Goal: Information Seeking & Learning: Learn about a topic

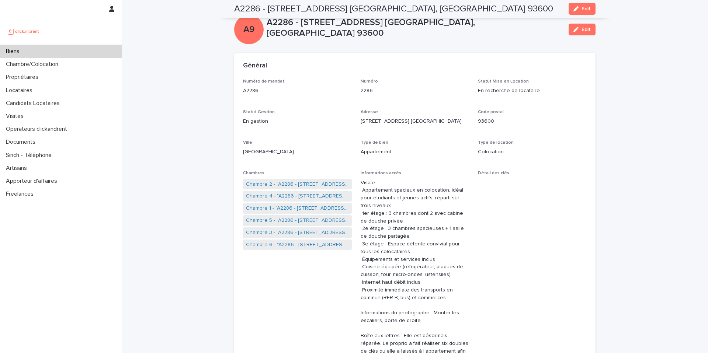
click at [98, 49] on div "Biens" at bounding box center [61, 51] width 122 height 13
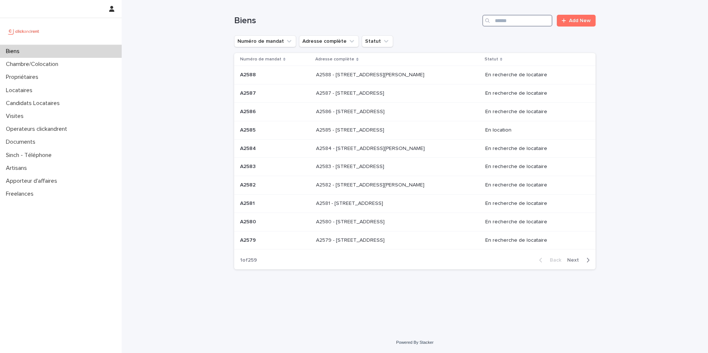
click at [531, 26] on input "Search" at bounding box center [518, 21] width 70 height 12
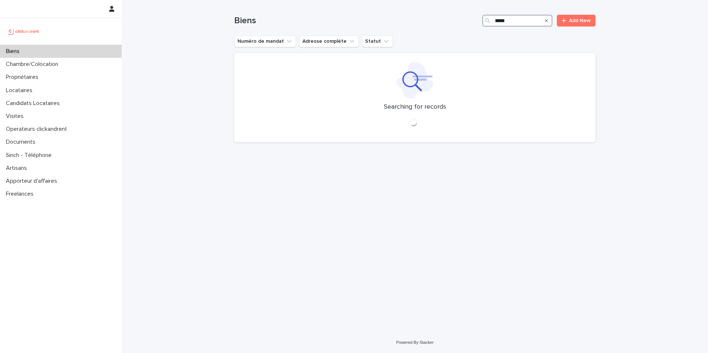
type input "*****"
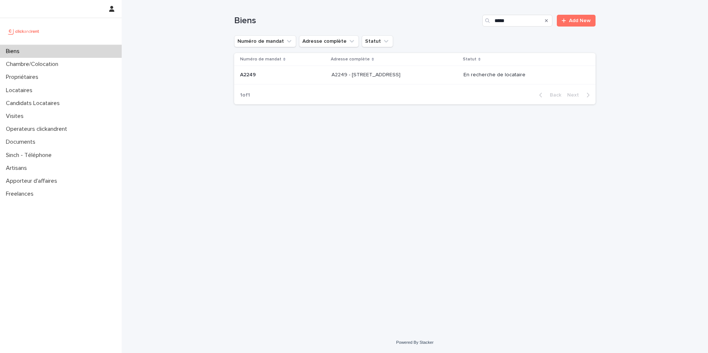
click at [437, 76] on p at bounding box center [393, 75] width 123 height 6
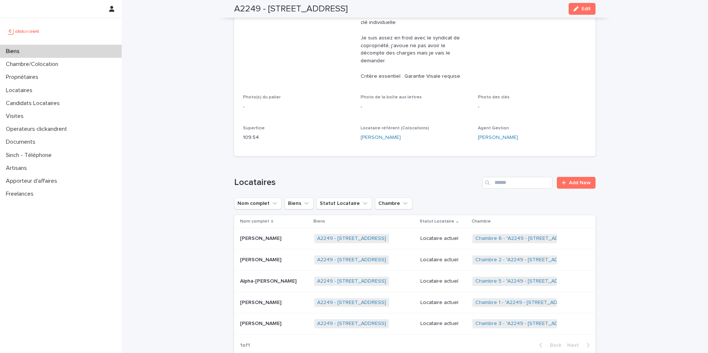
scroll to position [253, 0]
drag, startPoint x: 419, startPoint y: 186, endPoint x: 325, endPoint y: 158, distance: 97.9
click at [325, 162] on div "Loading... Saving… Locataires Add New Nom complet Biens Statut Locataire Chambr…" at bounding box center [415, 261] width 362 height 199
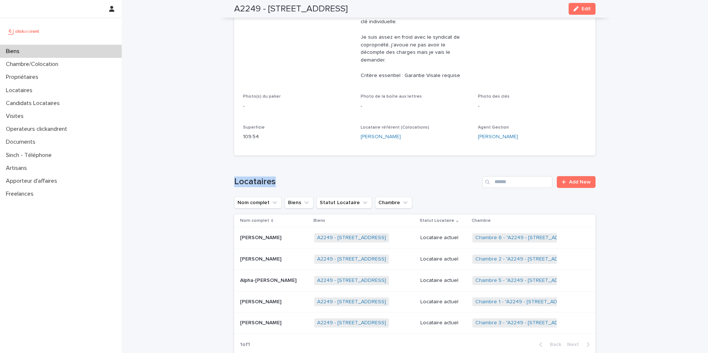
click at [325, 162] on div "Loading... Saving… Locataires Add New Nom complet Biens Statut Locataire Chambr…" at bounding box center [415, 261] width 362 height 199
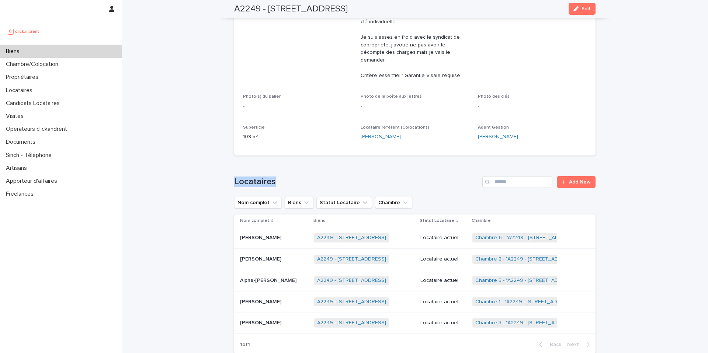
click at [325, 162] on div "Loading... Saving… Locataires Add New Nom complet Biens Statut Locataire Chambr…" at bounding box center [415, 261] width 362 height 199
click at [303, 177] on h1 "Locataires" at bounding box center [356, 182] width 245 height 11
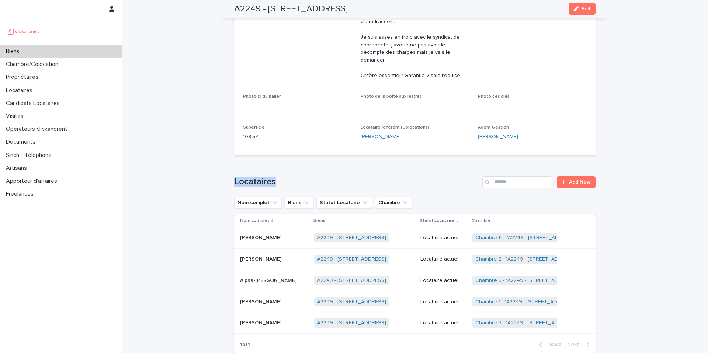
click at [303, 177] on h1 "Locataires" at bounding box center [356, 182] width 245 height 11
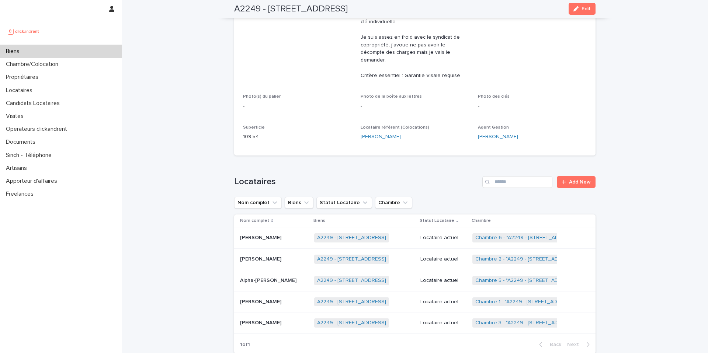
click at [303, 177] on h1 "Locataires" at bounding box center [356, 182] width 245 height 11
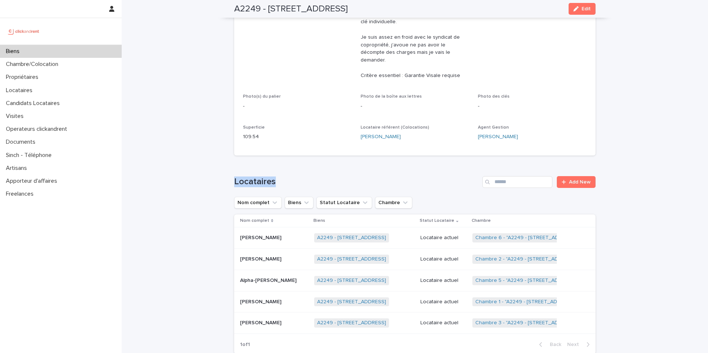
click at [303, 177] on h1 "Locataires" at bounding box center [356, 182] width 245 height 11
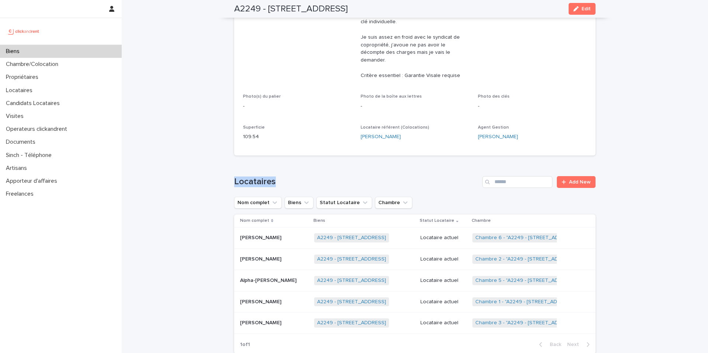
click at [303, 177] on h1 "Locataires" at bounding box center [356, 182] width 245 height 11
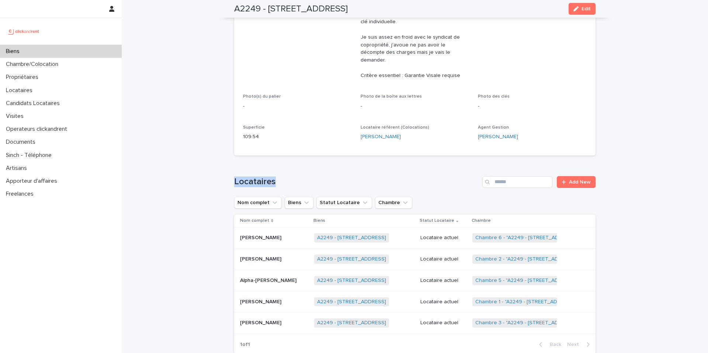
click at [96, 48] on div "Biens" at bounding box center [61, 51] width 122 height 13
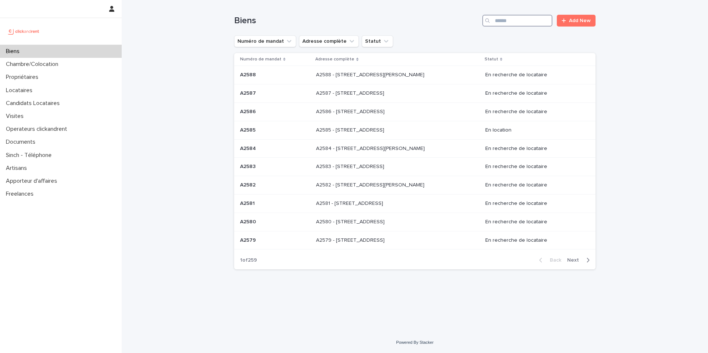
click at [535, 21] on input "Search" at bounding box center [518, 21] width 70 height 12
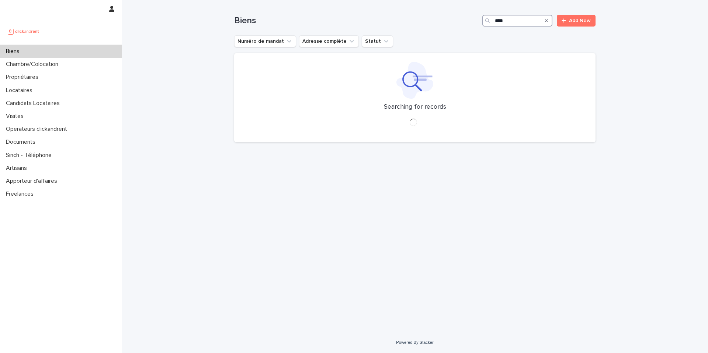
type input "****"
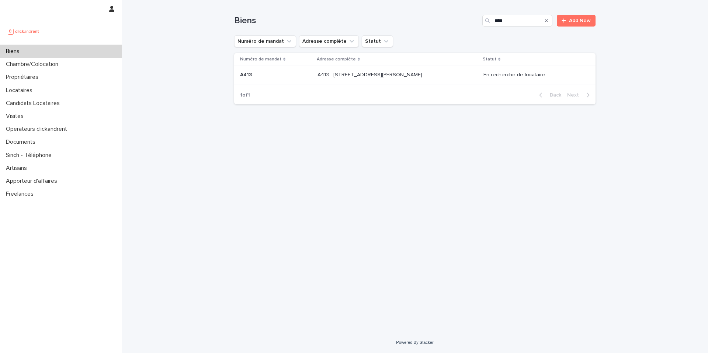
click at [442, 70] on div "A413 - [STREET_ADDRESS][PERSON_NAME] - [STREET_ADDRESS][PERSON_NAME]" at bounding box center [398, 75] width 160 height 12
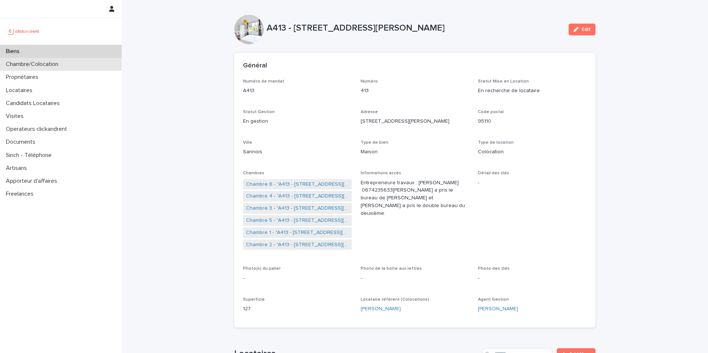
click at [77, 68] on div "Chambre/Colocation" at bounding box center [61, 64] width 122 height 13
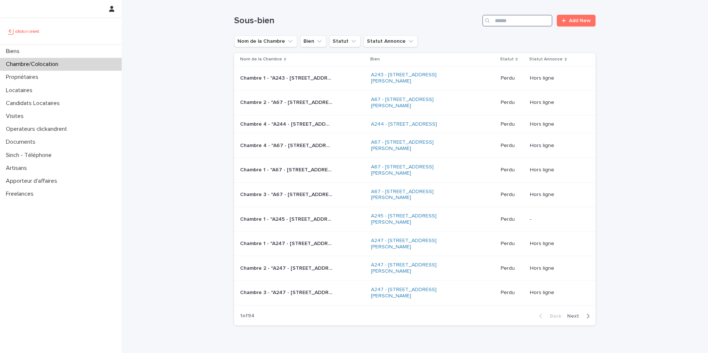
click at [521, 21] on input "Search" at bounding box center [518, 21] width 70 height 12
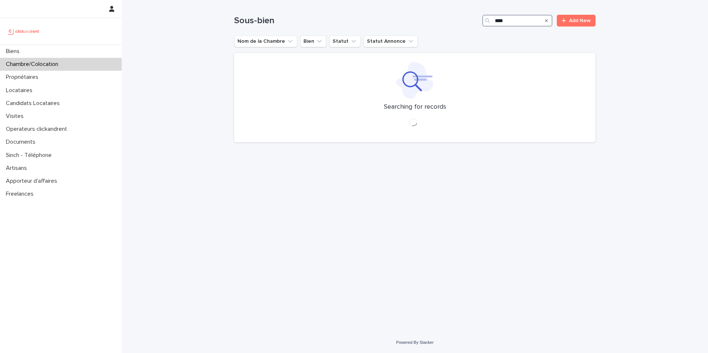
type input "****"
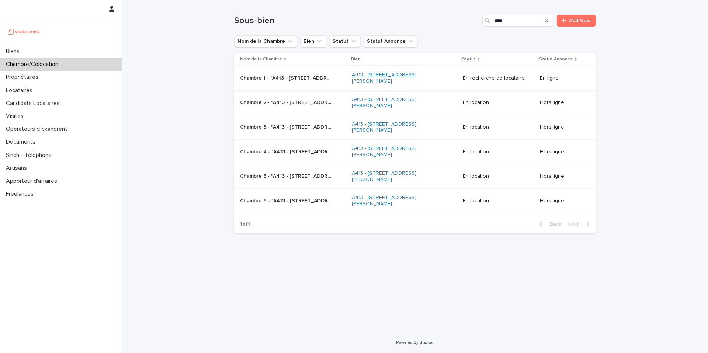
click at [387, 76] on link "A413 - [STREET_ADDRESS][PERSON_NAME]" at bounding box center [398, 78] width 92 height 13
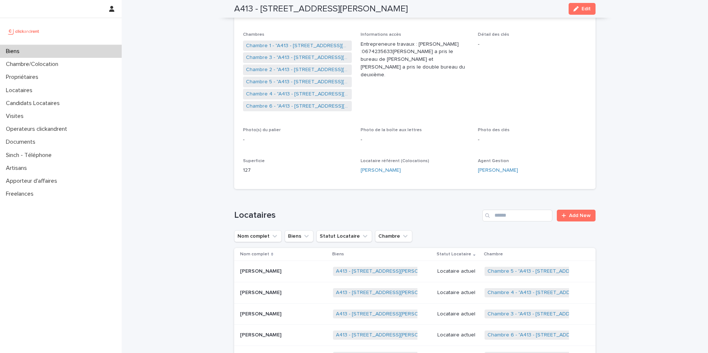
scroll to position [132, 0]
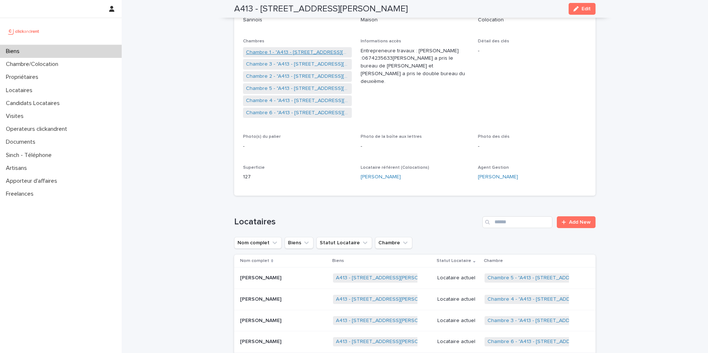
click at [320, 50] on link "Chambre 1 - "A413 - [STREET_ADDRESS][PERSON_NAME]"" at bounding box center [297, 53] width 103 height 8
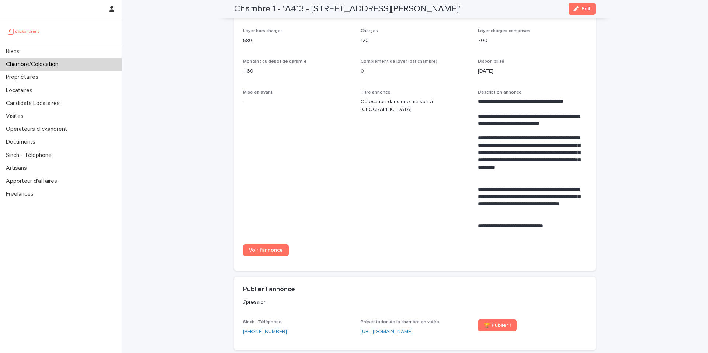
scroll to position [237, 0]
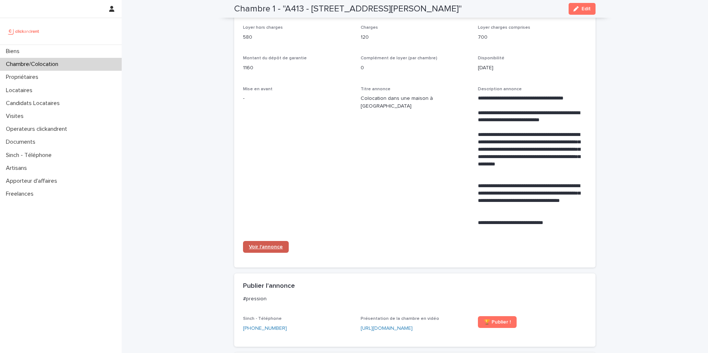
click at [260, 249] on link "Voir l'annonce" at bounding box center [266, 247] width 46 height 12
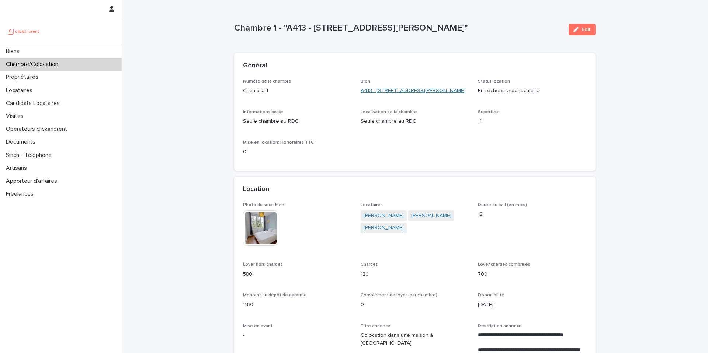
click at [382, 90] on link "A413 - [STREET_ADDRESS][PERSON_NAME]" at bounding box center [413, 91] width 105 height 8
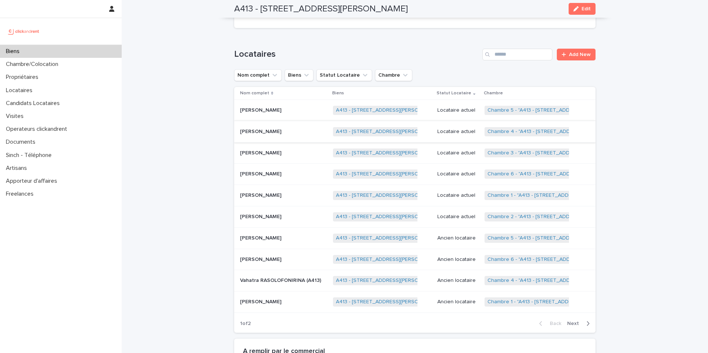
scroll to position [300, 0]
click at [465, 111] on p "Locataire actuel" at bounding box center [458, 110] width 41 height 6
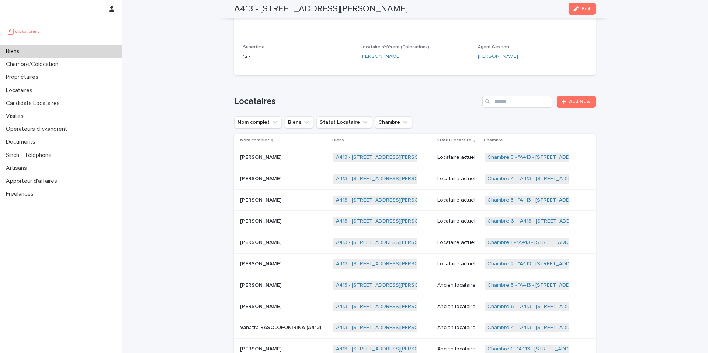
scroll to position [262, 0]
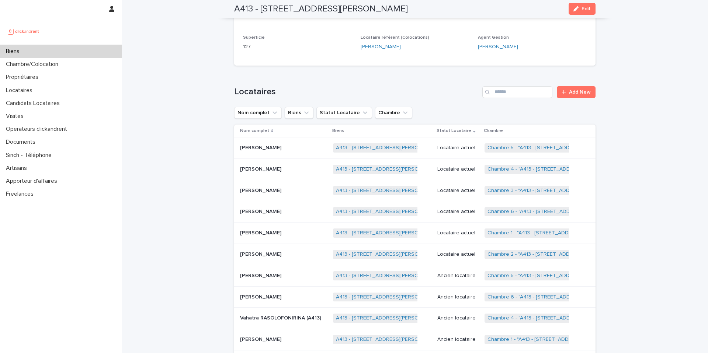
click at [301, 231] on p at bounding box center [283, 233] width 87 height 6
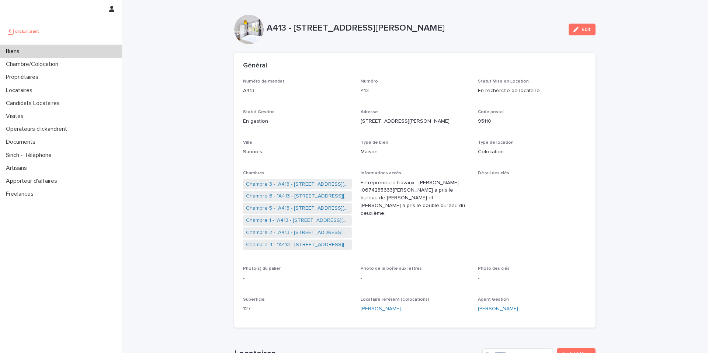
click at [87, 49] on div "Biens" at bounding box center [61, 51] width 122 height 13
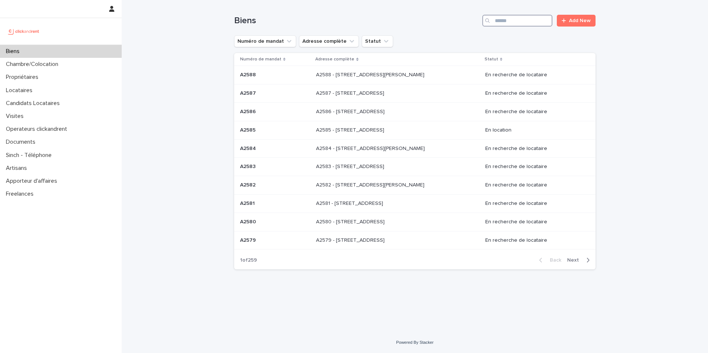
click at [525, 18] on input "Search" at bounding box center [518, 21] width 70 height 12
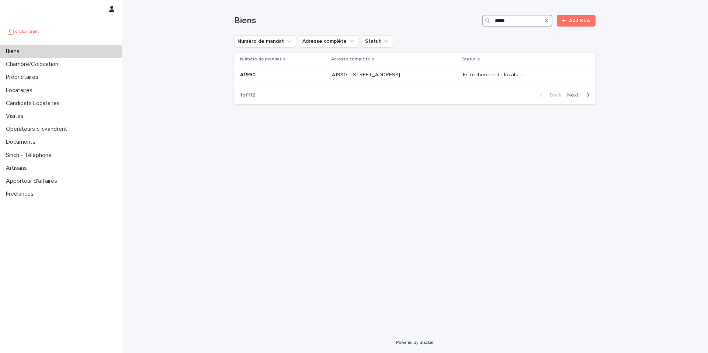
type input "*****"
click at [424, 76] on p at bounding box center [393, 75] width 123 height 6
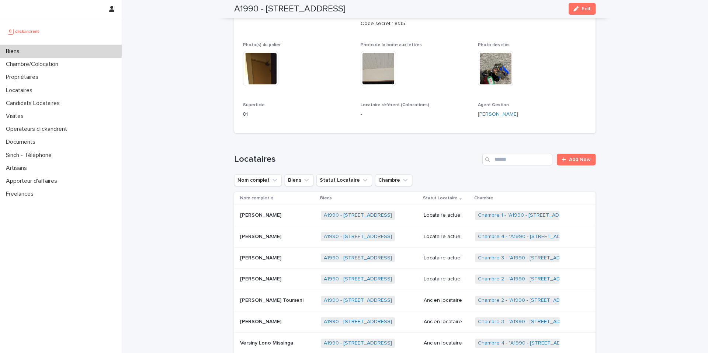
scroll to position [252, 0]
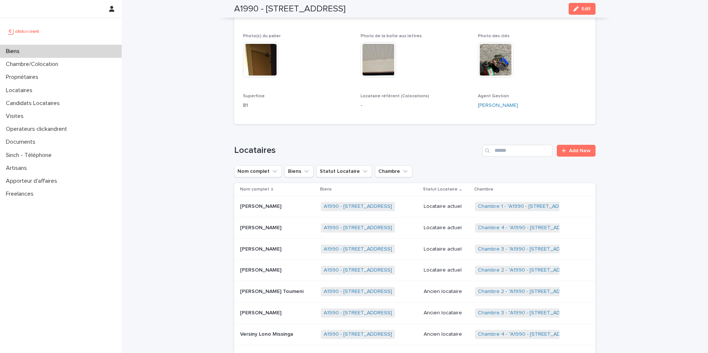
click at [458, 269] on p "Locataire actuel" at bounding box center [446, 271] width 45 height 6
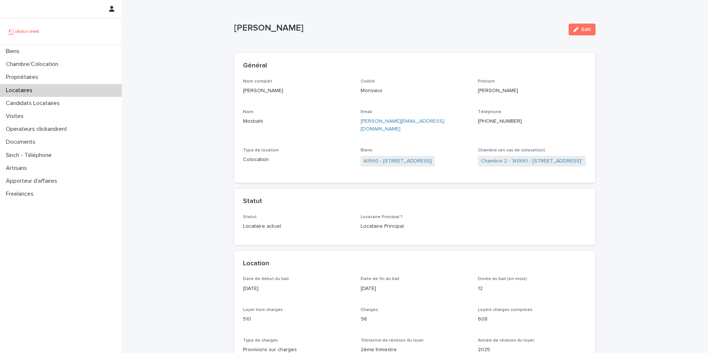
click at [478, 121] on ringoverc2c-logo-84e06f14122c at bounding box center [478, 121] width 0 height 5
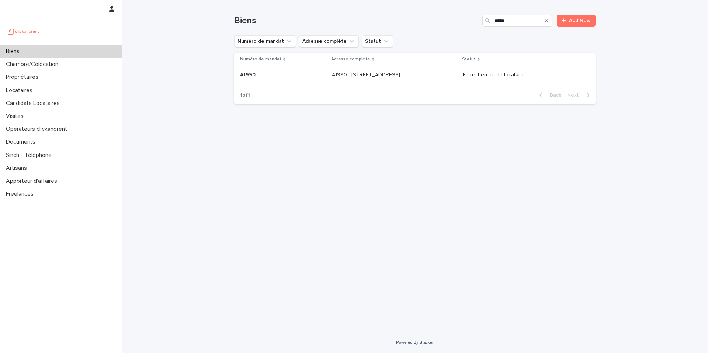
type input "**"
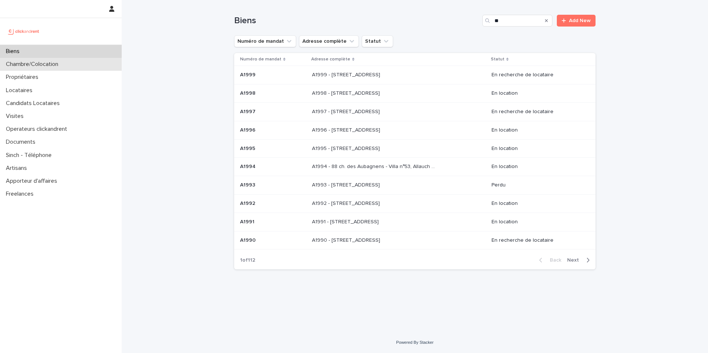
click at [28, 68] on div "Chambre/Colocation" at bounding box center [61, 64] width 122 height 13
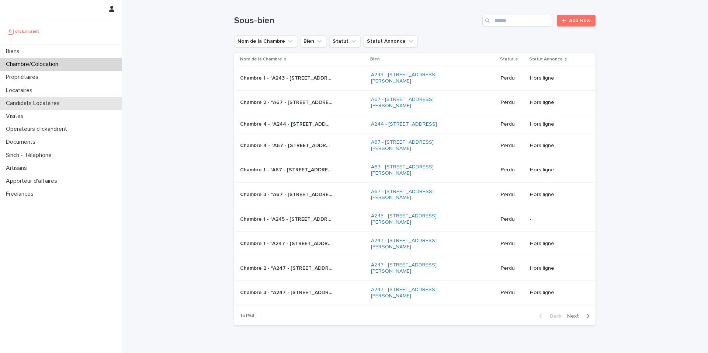
click at [49, 104] on p "Candidats Locataires" at bounding box center [34, 103] width 63 height 7
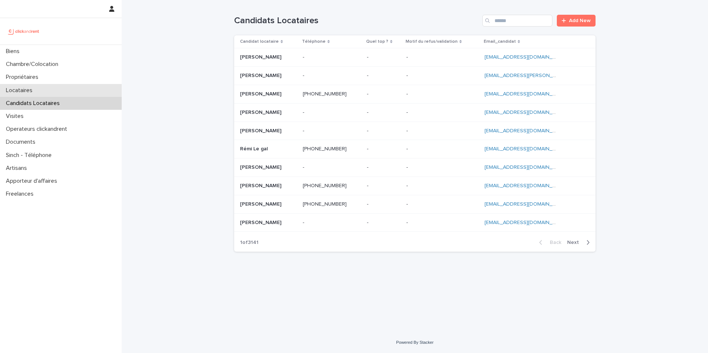
click at [69, 96] on div "Locataires" at bounding box center [61, 90] width 122 height 13
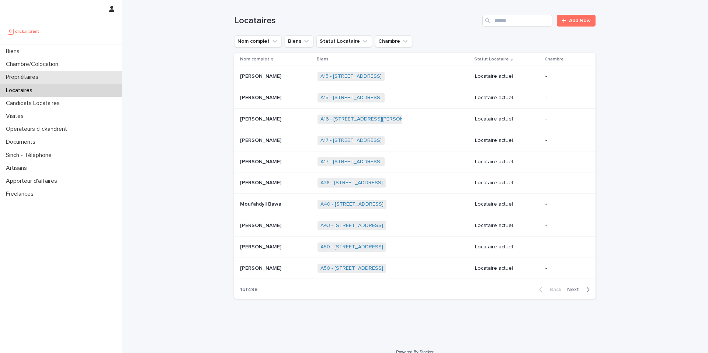
click at [72, 79] on div "Propriétaires" at bounding box center [61, 77] width 122 height 13
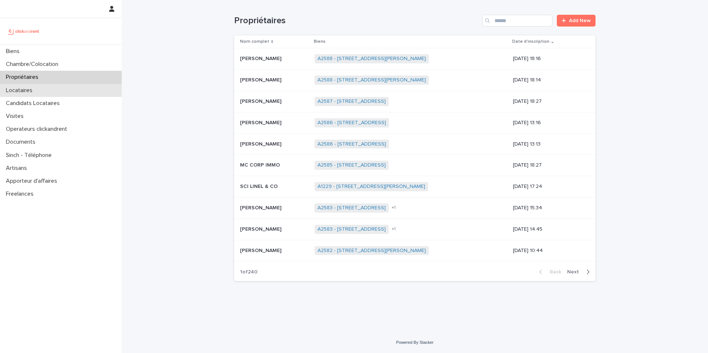
click at [44, 91] on div "Locataires" at bounding box center [61, 90] width 122 height 13
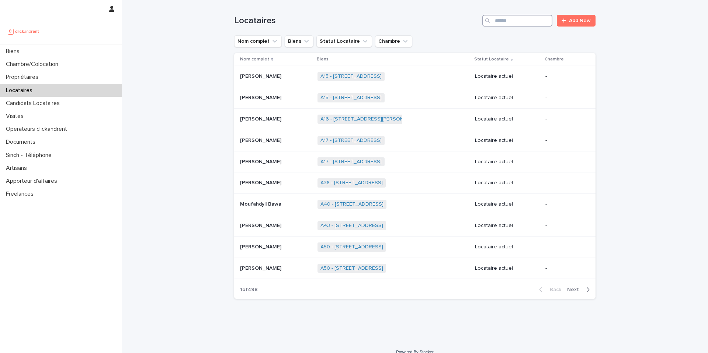
click at [526, 25] on input "Search" at bounding box center [518, 21] width 70 height 12
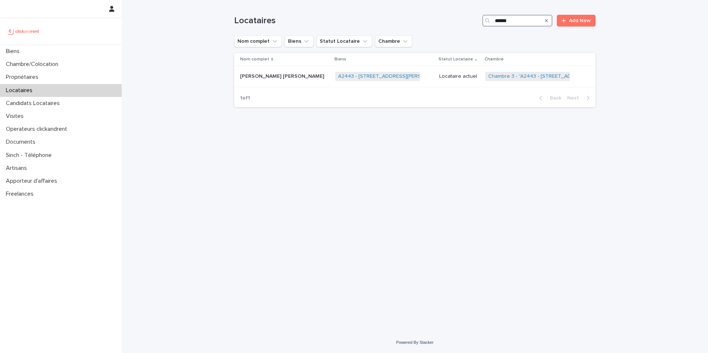
type input "******"
click at [274, 79] on p "[PERSON_NAME] [PERSON_NAME]" at bounding box center [283, 76] width 86 height 8
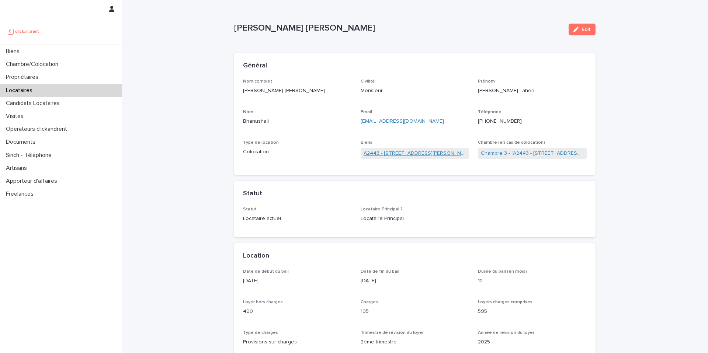
click at [443, 155] on link "A2443 - [STREET_ADDRESS][PERSON_NAME]" at bounding box center [415, 154] width 103 height 8
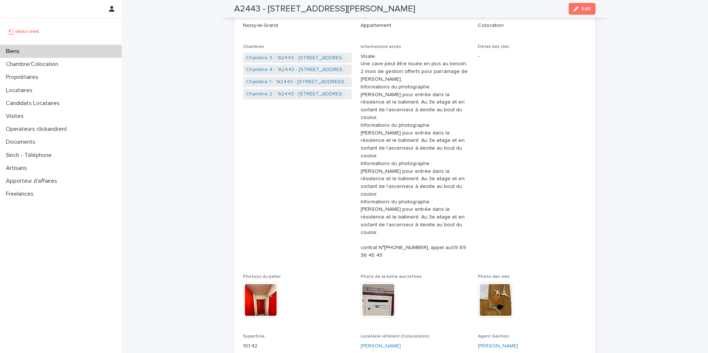
scroll to position [126, 0]
click at [80, 55] on div "Biens" at bounding box center [61, 51] width 122 height 13
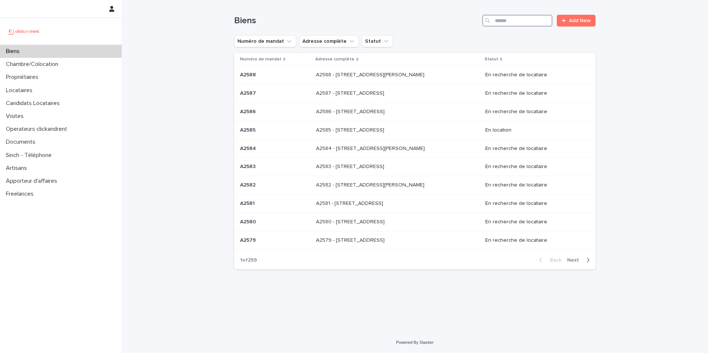
click at [511, 21] on input "Search" at bounding box center [518, 21] width 70 height 12
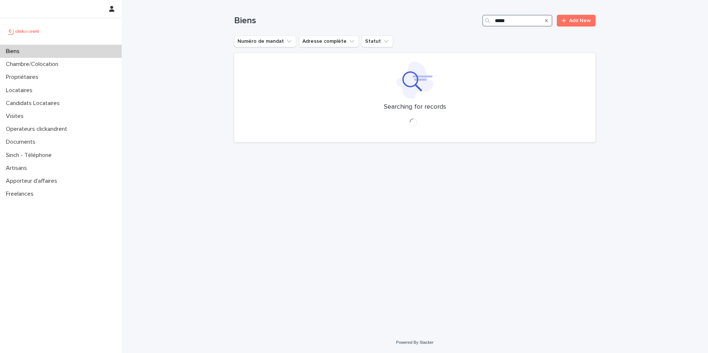
type input "*****"
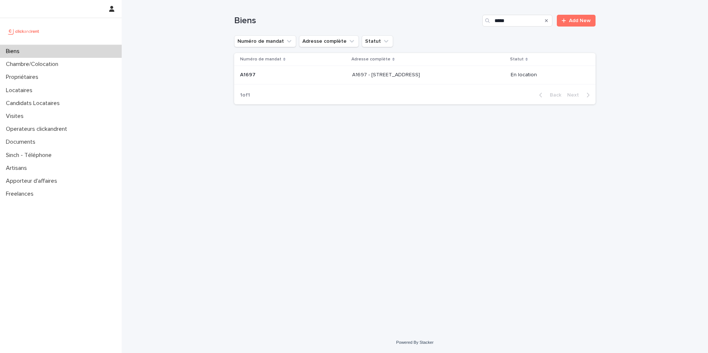
click at [413, 76] on p "A1697 - [STREET_ADDRESS]" at bounding box center [386, 74] width 69 height 8
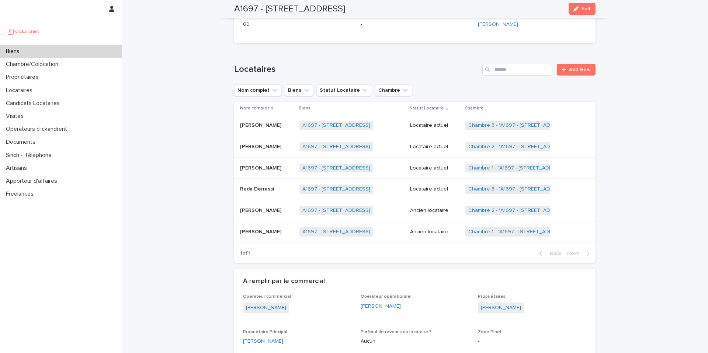
scroll to position [296, 0]
click at [446, 165] on p "Locataire actuel" at bounding box center [434, 168] width 49 height 6
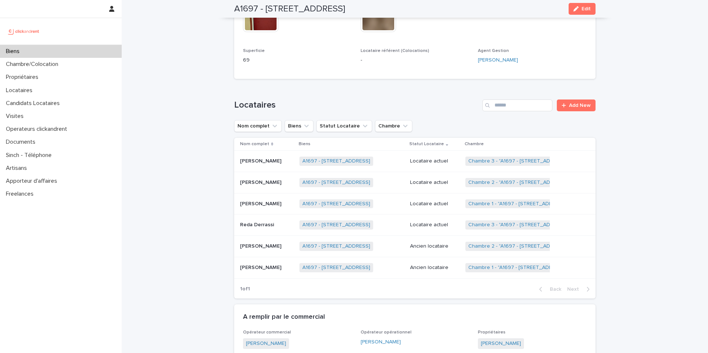
scroll to position [265, 0]
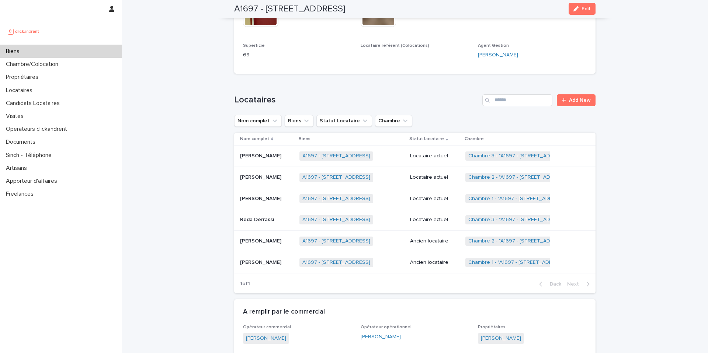
click at [446, 175] on p "Locataire actuel" at bounding box center [434, 178] width 49 height 6
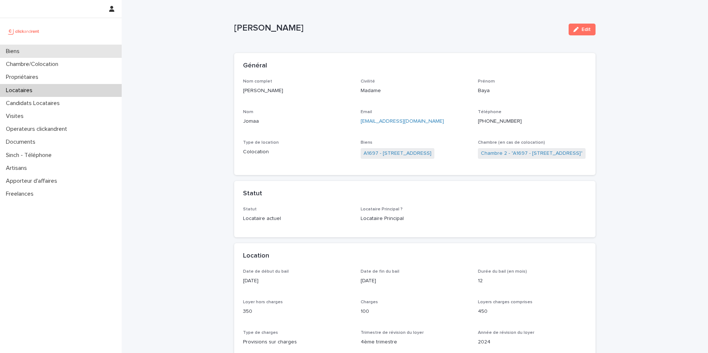
click at [87, 48] on div "Biens" at bounding box center [61, 51] width 122 height 13
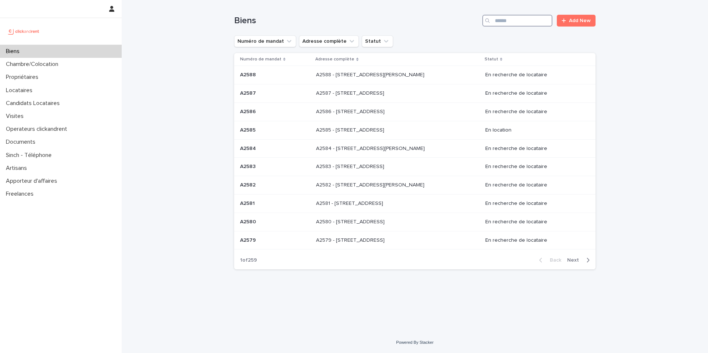
click at [517, 19] on input "Search" at bounding box center [518, 21] width 70 height 12
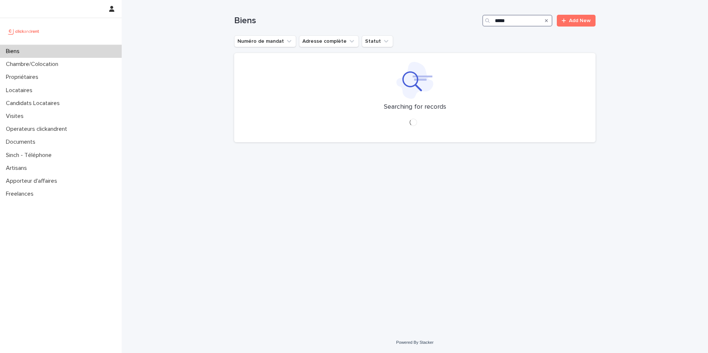
type input "*****"
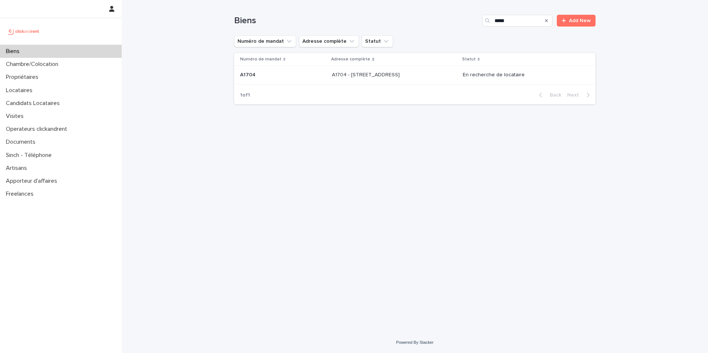
click at [431, 75] on p at bounding box center [393, 75] width 123 height 6
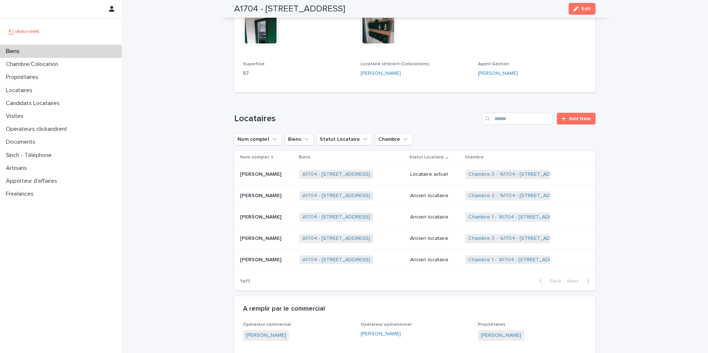
scroll to position [346, 0]
click at [501, 218] on link "Chambre 1 - "A1704 - [STREET_ADDRESS]"" at bounding box center [519, 217] width 101 height 6
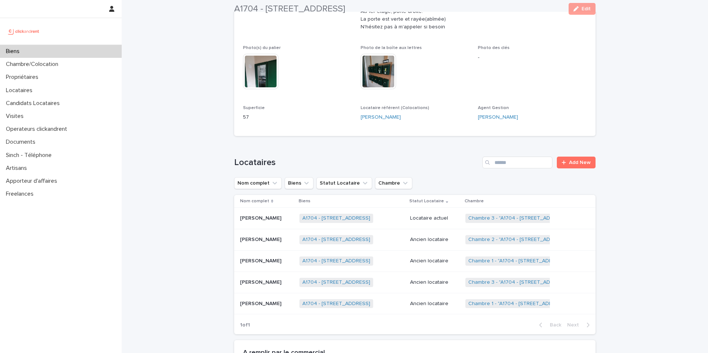
scroll to position [297, 0]
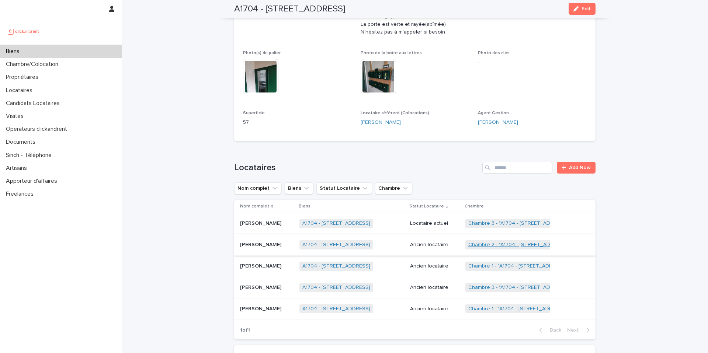
click at [515, 246] on link "Chambre 2 - "A1704 - [STREET_ADDRESS]"" at bounding box center [520, 245] width 102 height 6
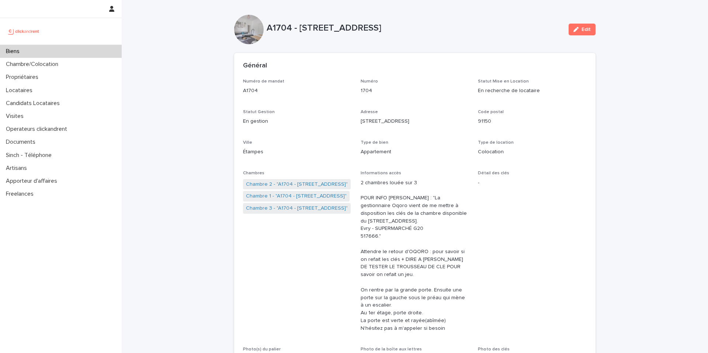
click at [85, 47] on div "Biens" at bounding box center [61, 51] width 122 height 13
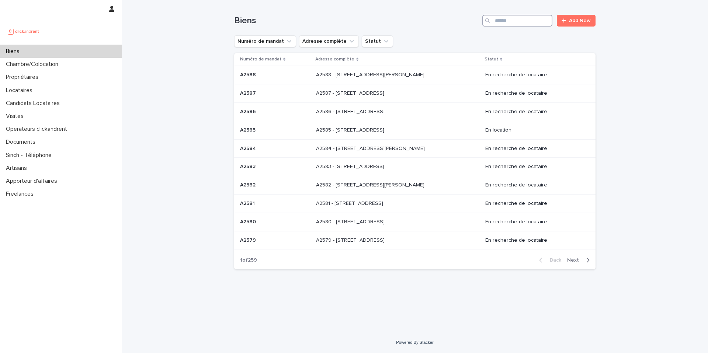
click at [520, 19] on input "Search" at bounding box center [518, 21] width 70 height 12
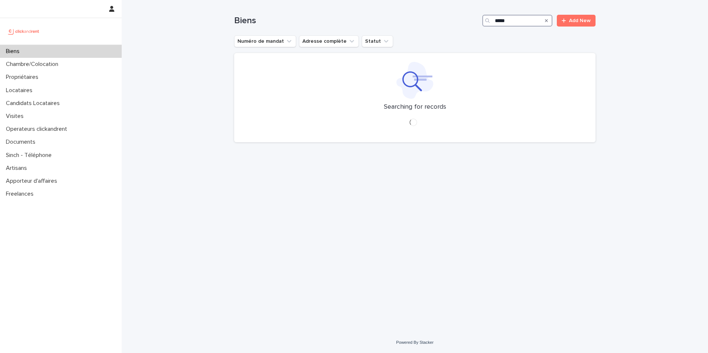
type input "*****"
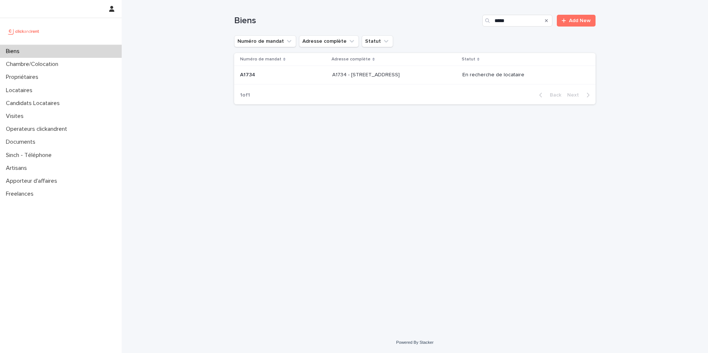
click at [401, 78] on p "A1734 - [STREET_ADDRESS]" at bounding box center [366, 74] width 69 height 8
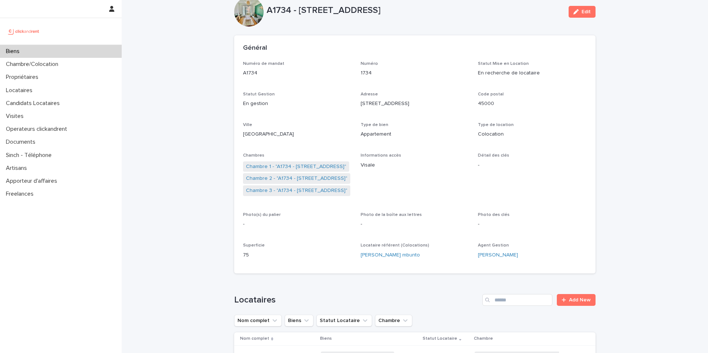
scroll to position [19, 0]
click at [313, 187] on link "Chambre 3 - "A1734 - [STREET_ADDRESS]"" at bounding box center [296, 190] width 101 height 8
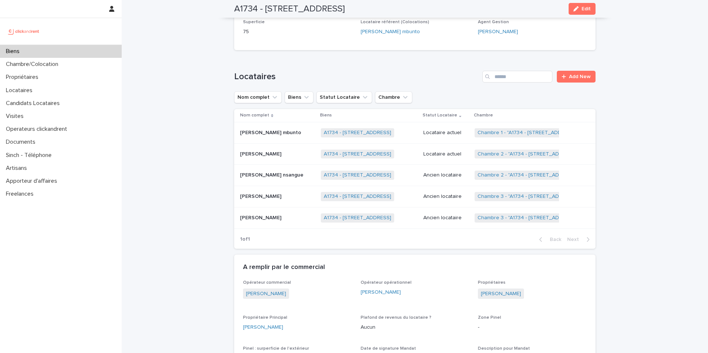
scroll to position [242, 0]
click at [458, 149] on div "Locataire actuel" at bounding box center [446, 153] width 45 height 8
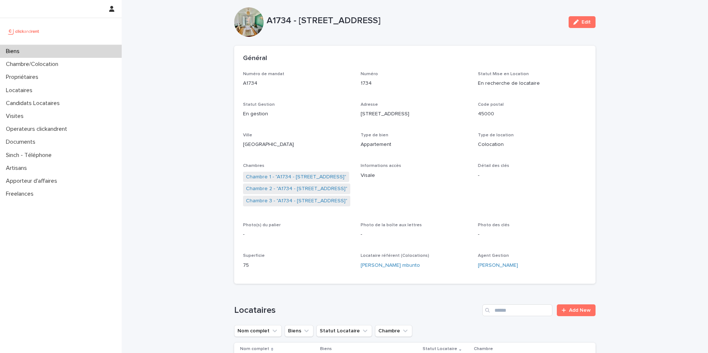
scroll to position [9, 0]
click at [301, 199] on link "Chambre 3 - "A1734 - [STREET_ADDRESS]"" at bounding box center [296, 200] width 101 height 8
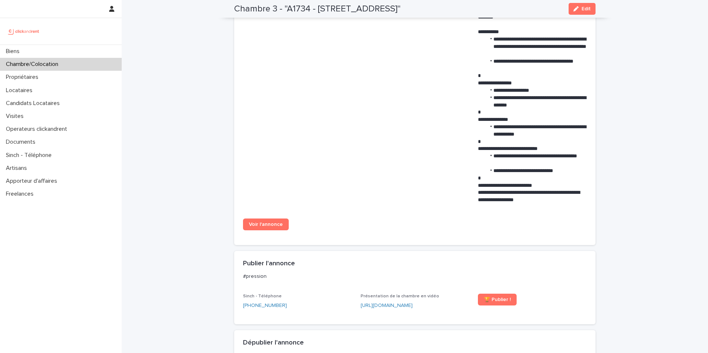
scroll to position [393, 0]
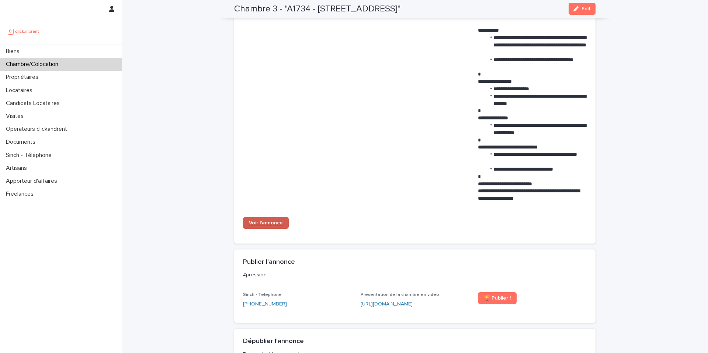
click at [261, 229] on link "Voir l'annonce" at bounding box center [266, 223] width 46 height 12
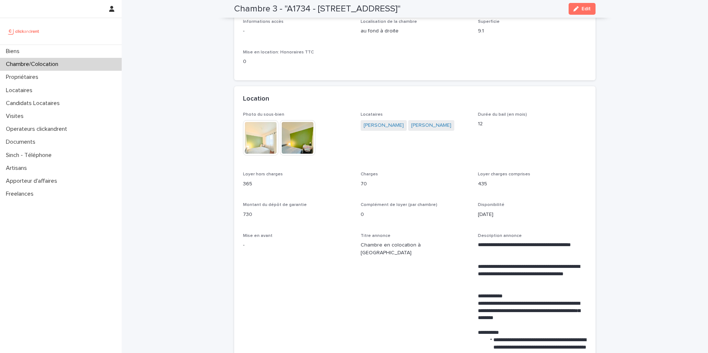
scroll to position [91, 0]
drag, startPoint x: 255, startPoint y: 224, endPoint x: 248, endPoint y: 224, distance: 7.4
click at [248, 218] on p "730" at bounding box center [297, 215] width 109 height 8
drag, startPoint x: 248, startPoint y: 224, endPoint x: 240, endPoint y: 224, distance: 7.7
click at [240, 224] on div "**********" at bounding box center [415, 329] width 362 height 434
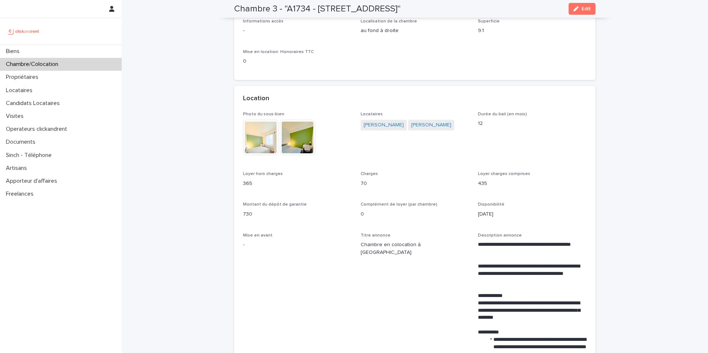
click at [263, 218] on p "730" at bounding box center [297, 215] width 109 height 8
click at [75, 51] on div "Biens" at bounding box center [61, 51] width 122 height 13
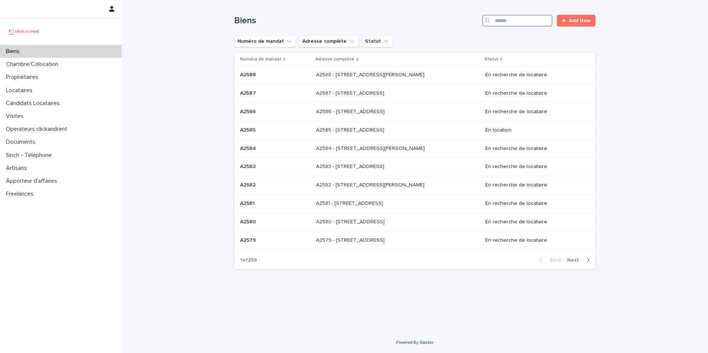
click at [508, 19] on input "Search" at bounding box center [518, 21] width 70 height 12
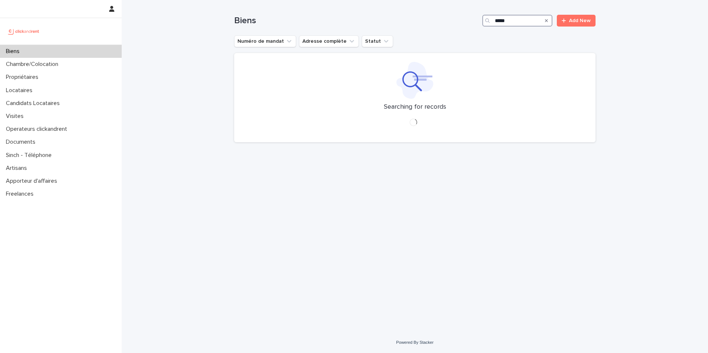
type input "*****"
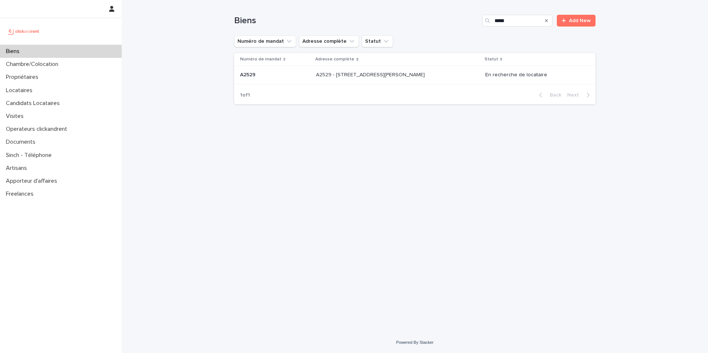
click at [417, 78] on p "A2529 - [STREET_ADDRESS][PERSON_NAME]" at bounding box center [371, 74] width 110 height 8
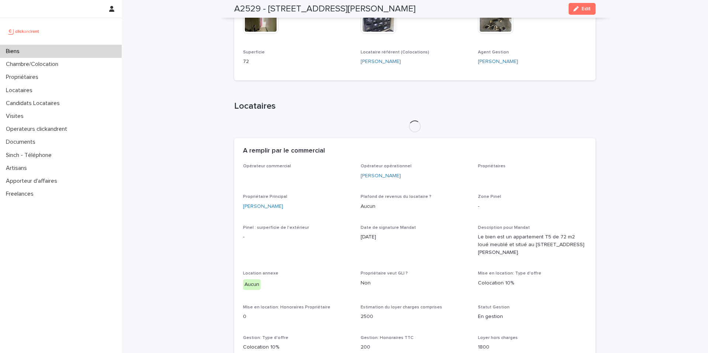
scroll to position [288, 0]
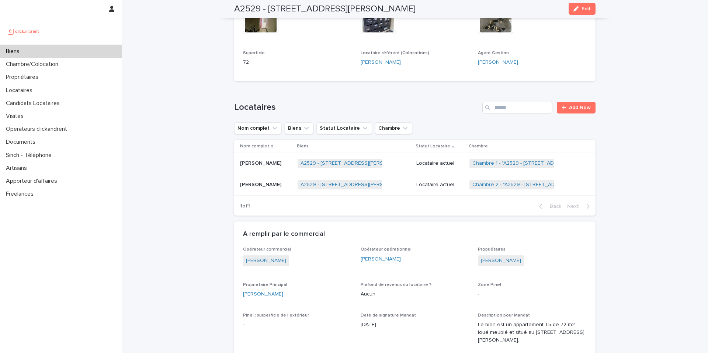
click at [448, 163] on p "Locataire actuel" at bounding box center [440, 164] width 47 height 6
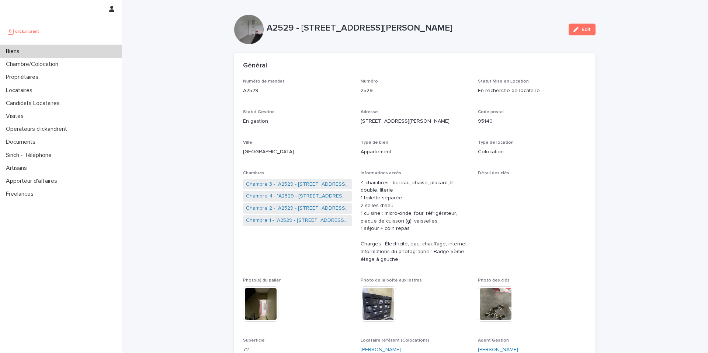
click at [64, 46] on div "Biens" at bounding box center [61, 51] width 122 height 13
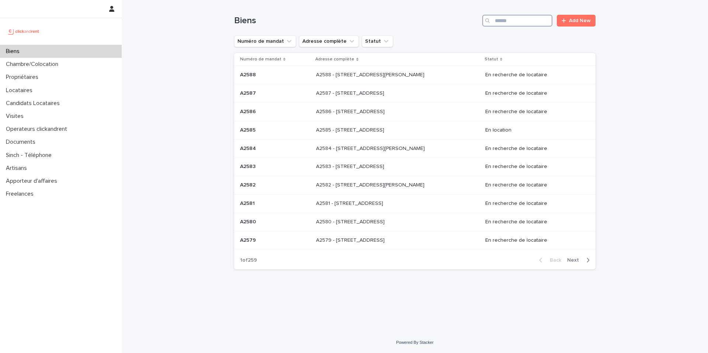
click at [519, 18] on input "Search" at bounding box center [518, 21] width 70 height 12
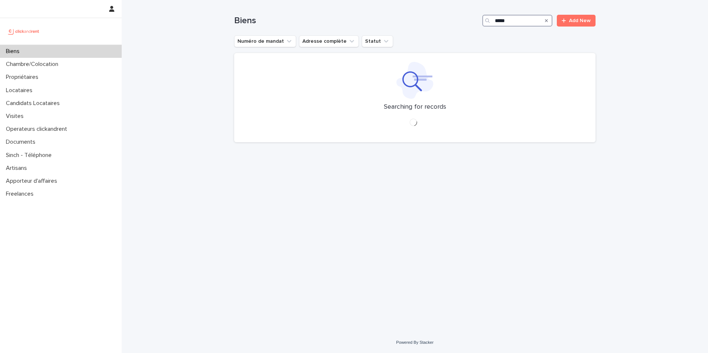
type input "*****"
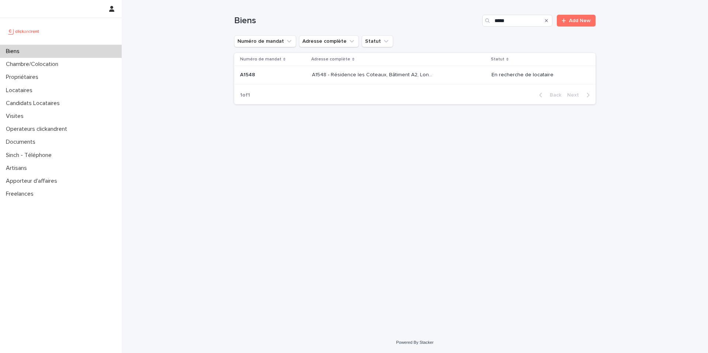
click at [437, 78] on div "A1548 - Résidence les Coteaux, Bâtiment A2, Longjumeau 91160 A1548 - Résidence …" at bounding box center [399, 75] width 174 height 12
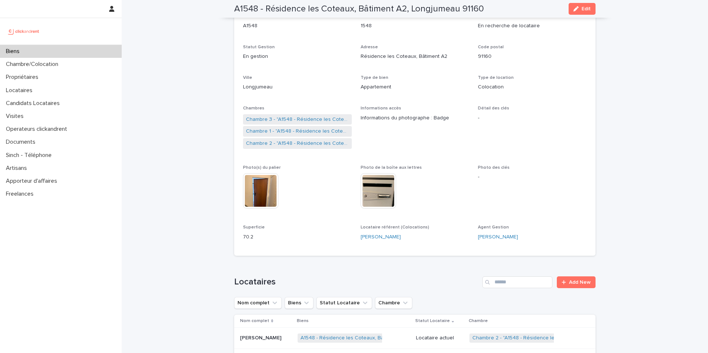
scroll to position [67, 0]
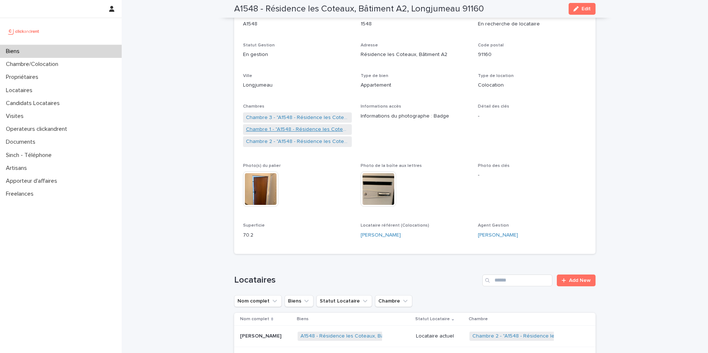
click at [319, 126] on link "Chambre 1 - "A1548 - Résidence les Coteaux, Bâtiment A2, Longjumeau 91160"" at bounding box center [297, 130] width 103 height 8
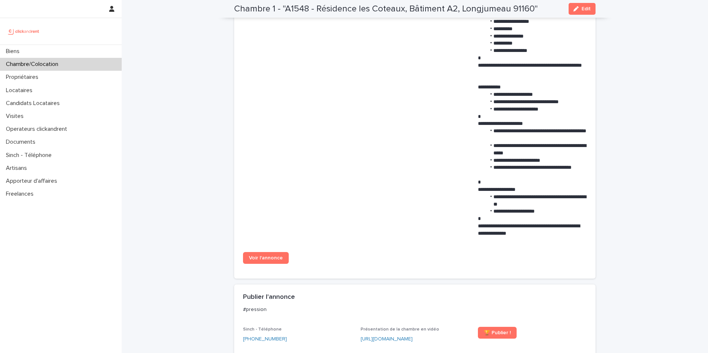
scroll to position [514, 0]
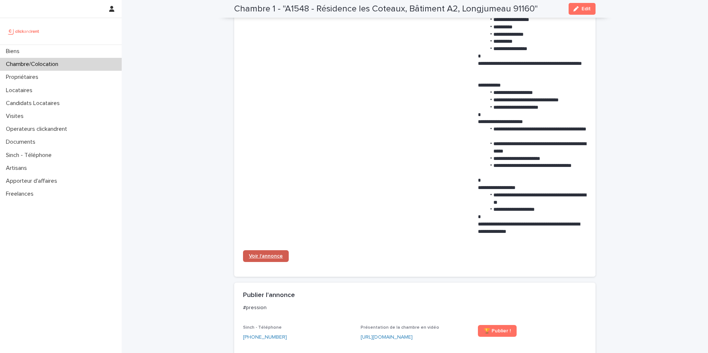
click at [276, 258] on span "Voir l'annonce" at bounding box center [266, 256] width 34 height 5
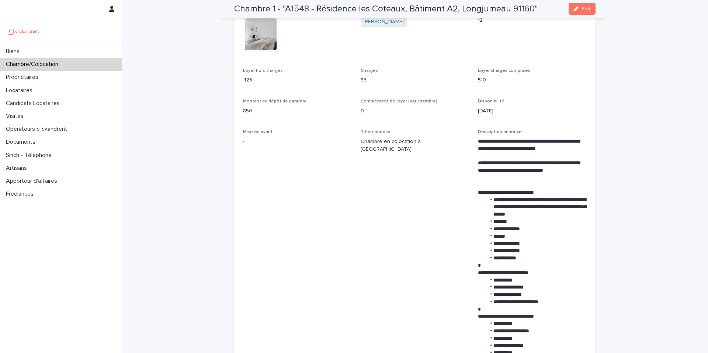
scroll to position [0, 0]
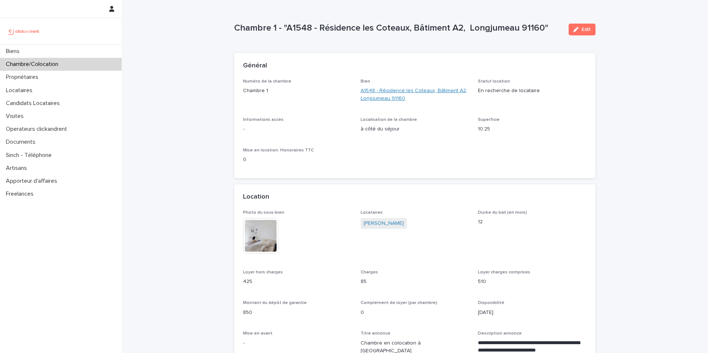
click at [391, 102] on link "A1548 - Résidence les Coteaux, Bâtiment A2, Longjumeau 91160" at bounding box center [415, 94] width 109 height 15
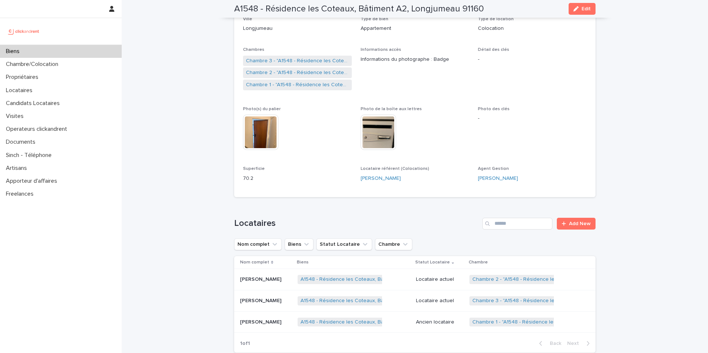
scroll to position [89, 0]
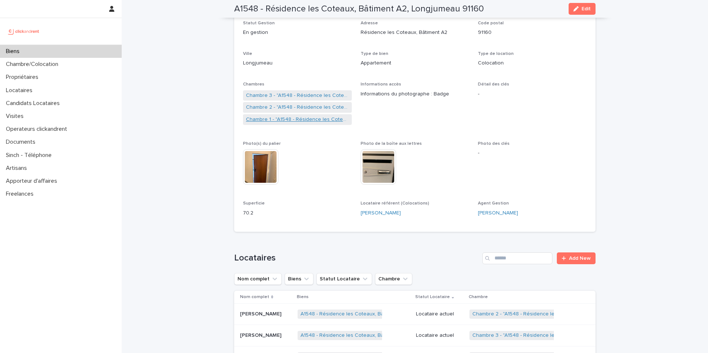
click at [298, 119] on link "Chambre 1 - "A1548 - Résidence les Coteaux, Bâtiment A2, Longjumeau 91160"" at bounding box center [297, 120] width 103 height 8
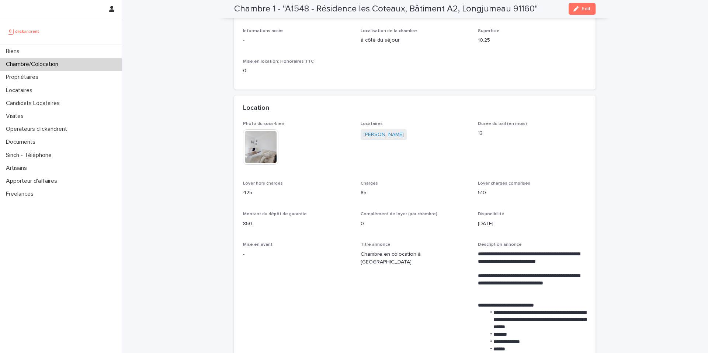
scroll to position [113, 0]
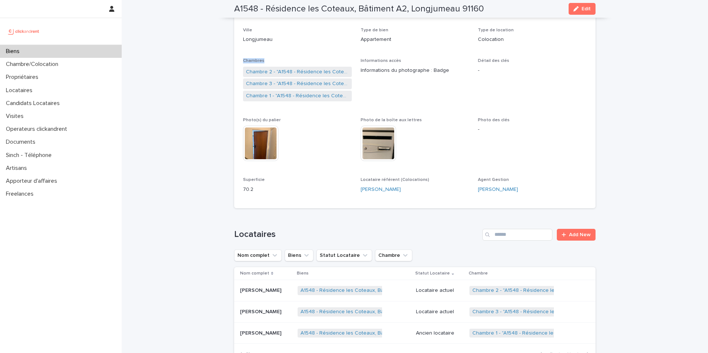
drag, startPoint x: 269, startPoint y: 62, endPoint x: 241, endPoint y: 58, distance: 28.4
click at [241, 58] on div "Numéro de mandat A1548 Numéro 1548 Statut Mise en Location En recherche de loca…" at bounding box center [415, 87] width 362 height 242
click at [294, 7] on h2 "A1548 - Résidence les Coteaux, Bâtiment A2, Longjumeau 91160" at bounding box center [359, 9] width 250 height 11
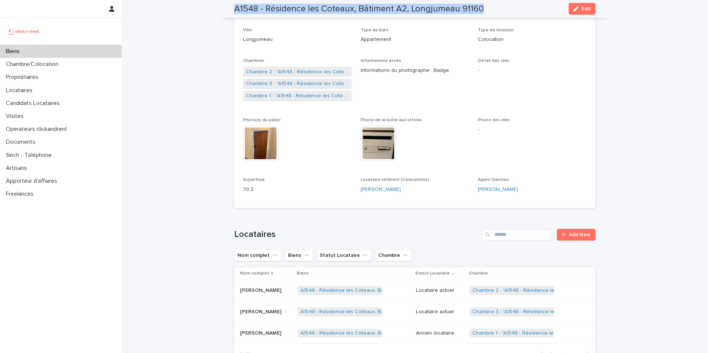
click at [294, 7] on h2 "A1548 - Résidence les Coteaux, Bâtiment A2, Longjumeau 91160" at bounding box center [359, 9] width 250 height 11
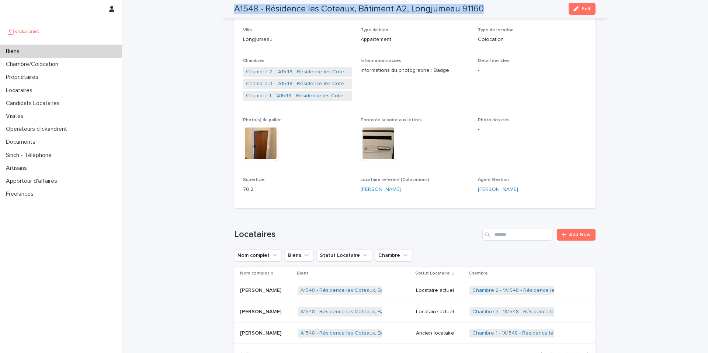
click at [294, 7] on h2 "A1548 - Résidence les Coteaux, Bâtiment A2, Longjumeau 91160" at bounding box center [359, 9] width 250 height 11
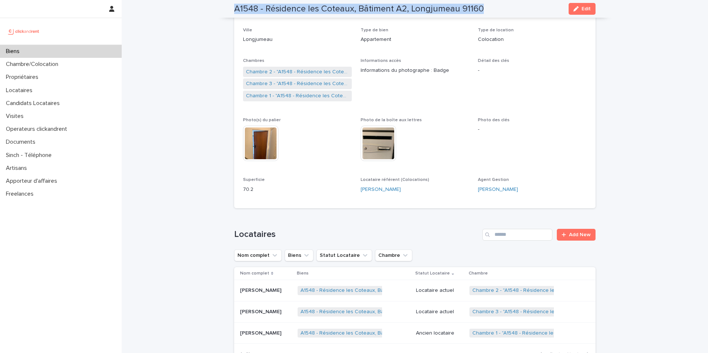
click at [294, 7] on h2 "A1548 - Résidence les Coteaux, Bâtiment A2, Longjumeau 91160" at bounding box center [359, 9] width 250 height 11
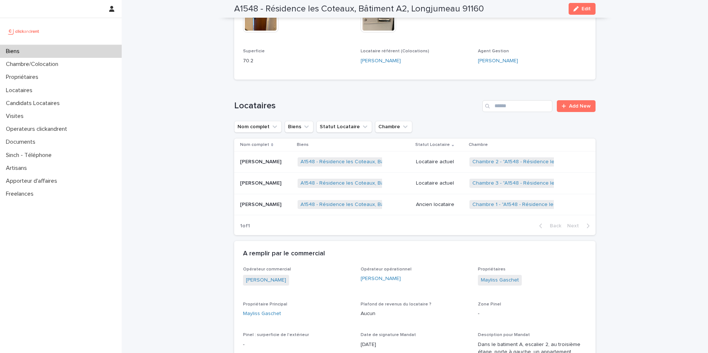
scroll to position [239, 0]
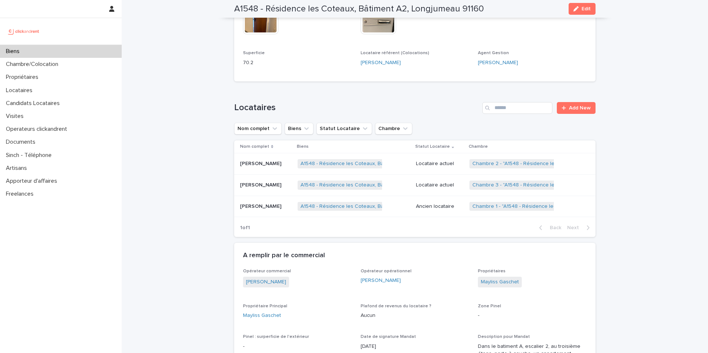
click at [439, 161] on p "Locataire actuel" at bounding box center [440, 164] width 48 height 6
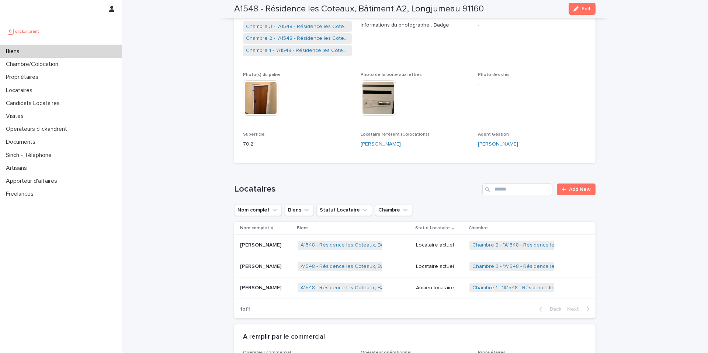
scroll to position [149, 0]
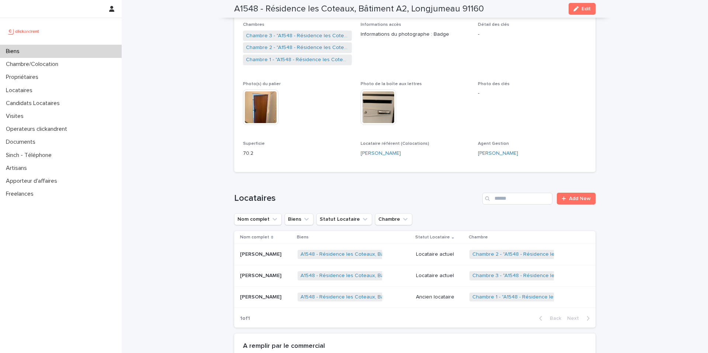
click at [429, 85] on p "Photo de la boîte aux lettres" at bounding box center [415, 84] width 109 height 5
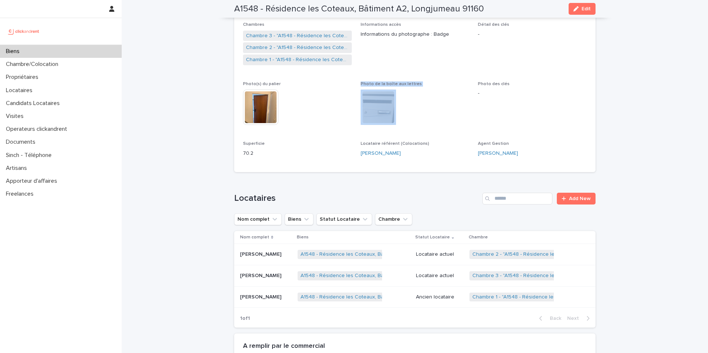
click at [429, 85] on p "Photo de la boîte aux lettres" at bounding box center [415, 84] width 109 height 5
click at [427, 84] on p "Photo de la boîte aux lettres" at bounding box center [415, 84] width 109 height 5
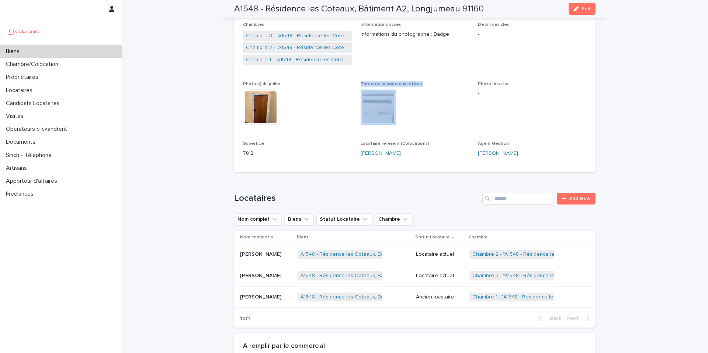
click at [427, 84] on p "Photo de la boîte aux lettres" at bounding box center [415, 84] width 109 height 5
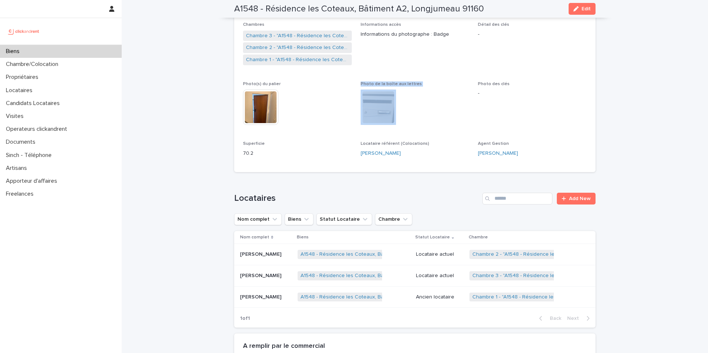
click at [427, 84] on p "Photo de la boîte aux lettres" at bounding box center [415, 84] width 109 height 5
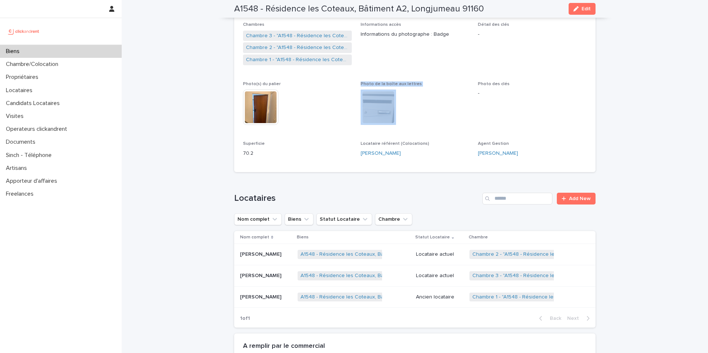
click at [427, 84] on p "Photo de la boîte aux lettres" at bounding box center [415, 84] width 109 height 5
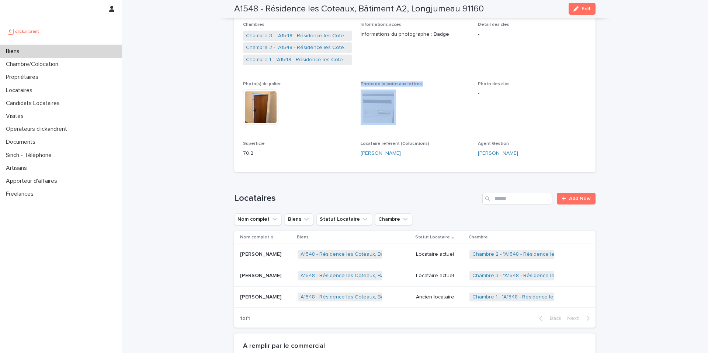
click at [427, 84] on p "Photo de la boîte aux lettres" at bounding box center [415, 84] width 109 height 5
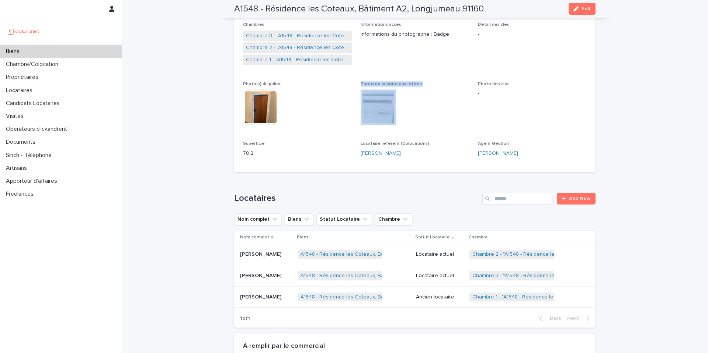
click at [427, 84] on p "Photo de la boîte aux lettres" at bounding box center [415, 84] width 109 height 5
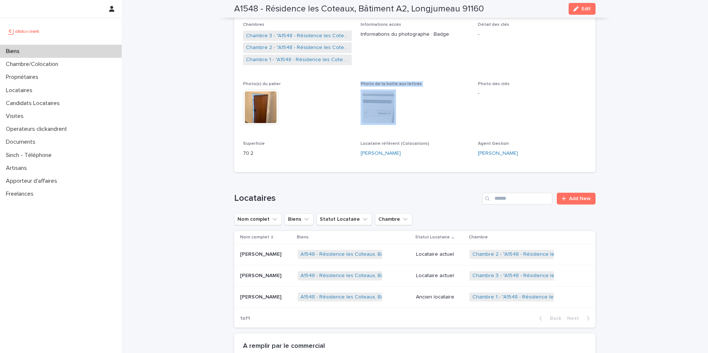
click at [427, 84] on p "Photo de la boîte aux lettres" at bounding box center [415, 84] width 109 height 5
click at [85, 52] on div "Biens" at bounding box center [61, 51] width 122 height 13
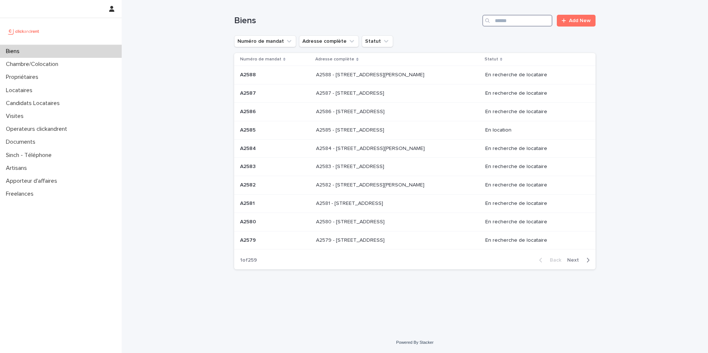
click at [517, 21] on input "Search" at bounding box center [518, 21] width 70 height 12
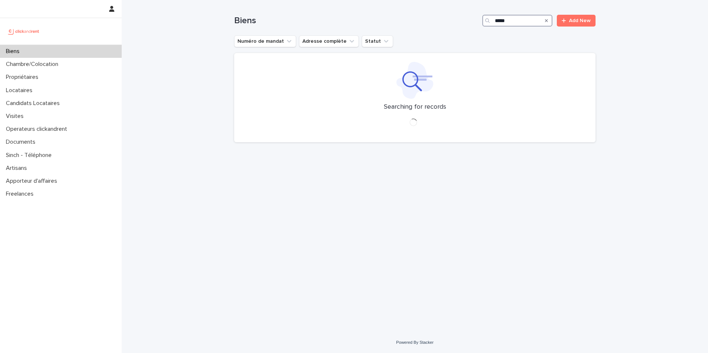
type input "*****"
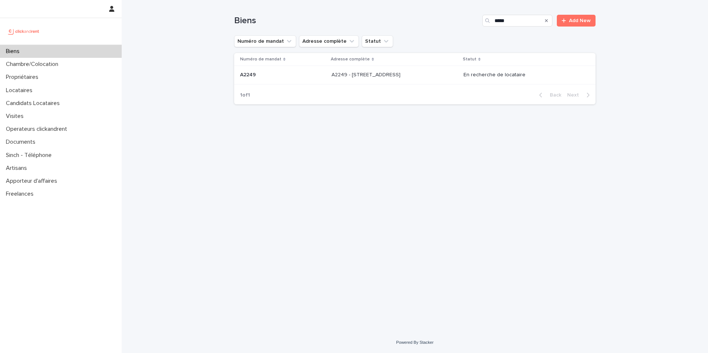
click at [364, 75] on p "A2249 - [STREET_ADDRESS]" at bounding box center [367, 74] width 70 height 8
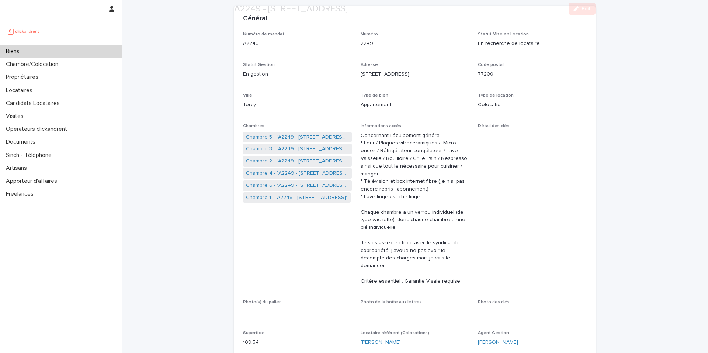
scroll to position [55, 0]
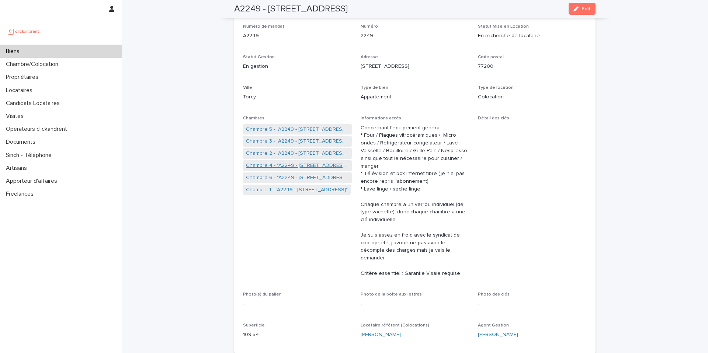
click at [294, 163] on link "Chambre 4 - "A2249 - [STREET_ADDRESS]"" at bounding box center [297, 166] width 103 height 8
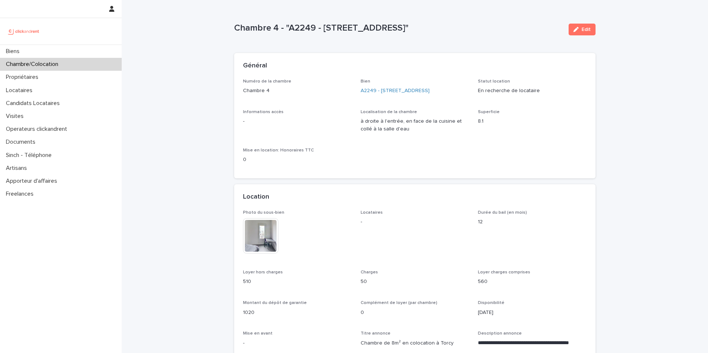
click at [492, 222] on p "12" at bounding box center [532, 222] width 109 height 8
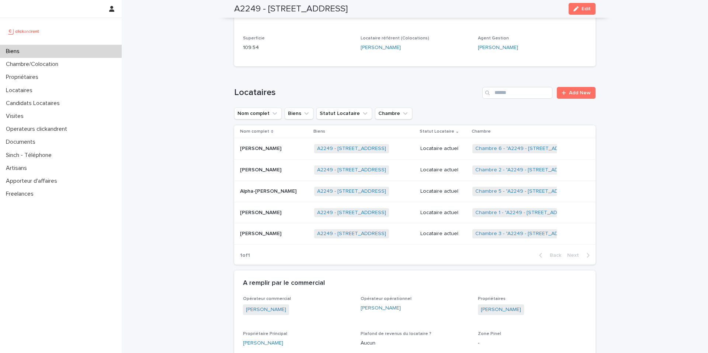
scroll to position [343, 0]
